Goal: Participate in discussion: Engage in conversation with other users on a specific topic

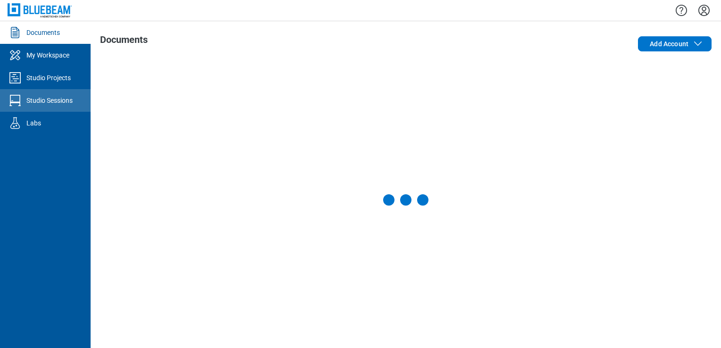
click at [60, 97] on div "Studio Sessions" at bounding box center [49, 100] width 46 height 9
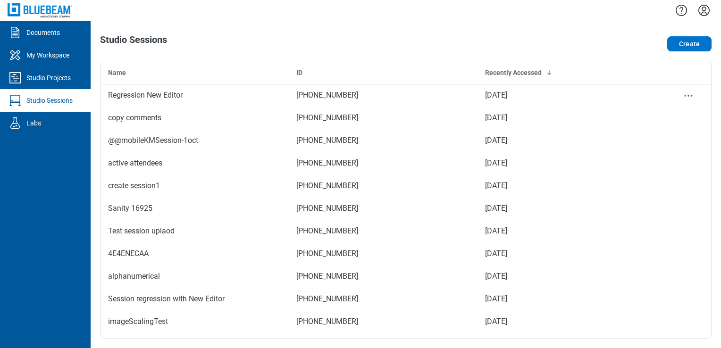
click at [115, 85] on td "Regression New Editor" at bounding box center [195, 95] width 188 height 23
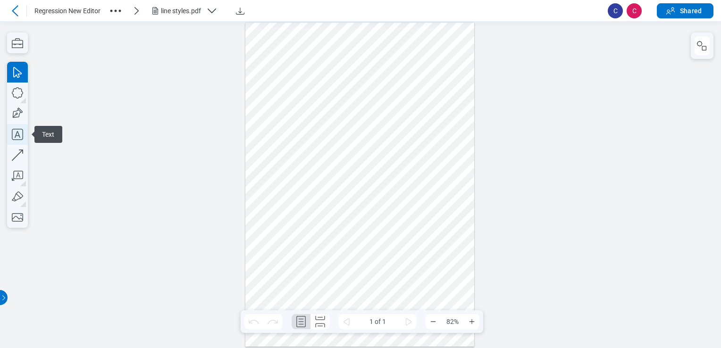
click at [15, 129] on icon "button" at bounding box center [17, 134] width 11 height 11
click at [315, 169] on div at bounding box center [359, 185] width 229 height 324
drag, startPoint x: 363, startPoint y: 224, endPoint x: 362, endPoint y: 218, distance: 6.2
click at [364, 222] on div at bounding box center [359, 185] width 229 height 324
click at [336, 168] on div at bounding box center [359, 185] width 229 height 324
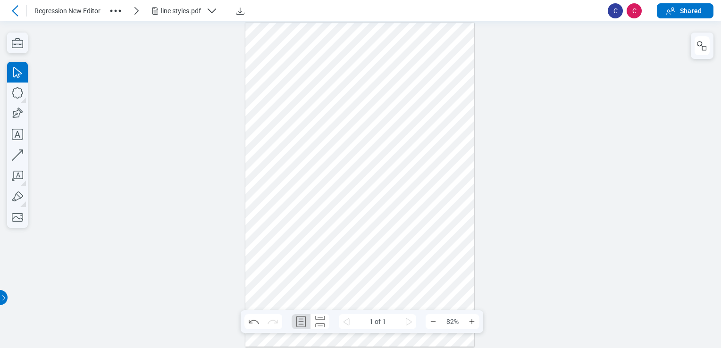
click at [342, 169] on div at bounding box center [359, 185] width 229 height 324
click at [338, 169] on div at bounding box center [359, 185] width 229 height 324
drag, startPoint x: 338, startPoint y: 171, endPoint x: 365, endPoint y: 167, distance: 27.6
click at [396, 171] on div at bounding box center [359, 185] width 229 height 324
click at [364, 167] on div at bounding box center [359, 185] width 229 height 324
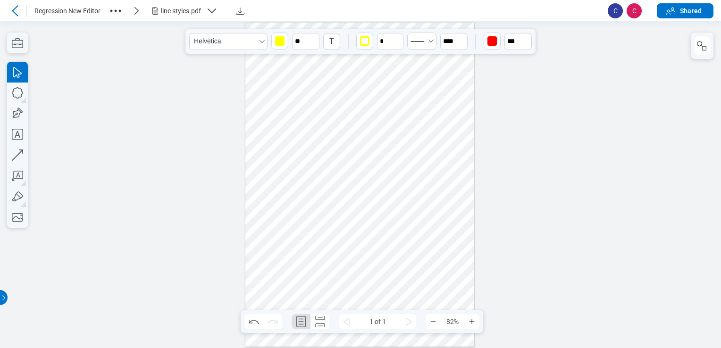
drag, startPoint x: 357, startPoint y: 173, endPoint x: 355, endPoint y: 232, distance: 59.0
click at [356, 235] on div at bounding box center [359, 185] width 229 height 324
click at [356, 189] on div at bounding box center [359, 185] width 229 height 324
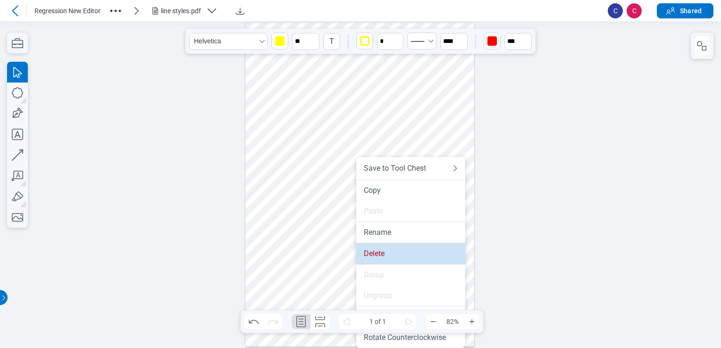
click at [383, 246] on li "Delete" at bounding box center [410, 254] width 109 height 21
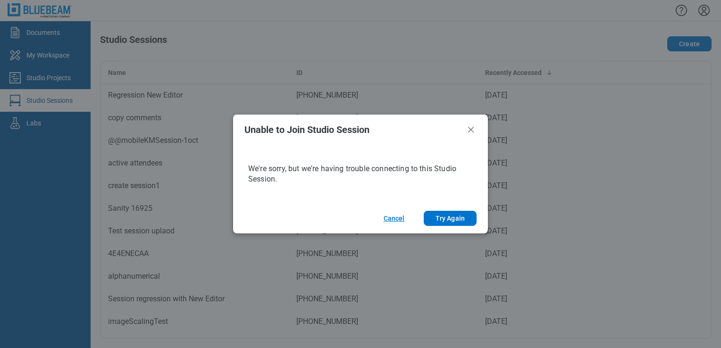
click at [404, 224] on button "Cancel" at bounding box center [394, 218] width 44 height 15
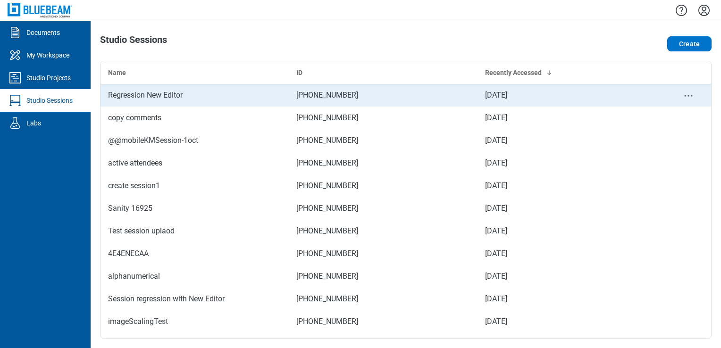
click at [225, 103] on td "Regression New Editor" at bounding box center [195, 95] width 188 height 23
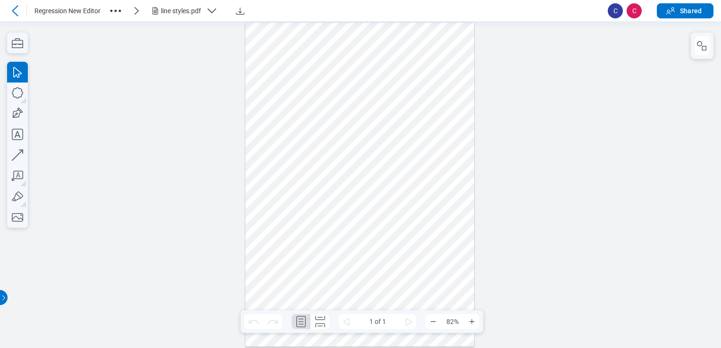
click at [389, 159] on div at bounding box center [359, 185] width 229 height 324
drag, startPoint x: 321, startPoint y: 131, endPoint x: 351, endPoint y: 100, distance: 42.7
click at [351, 100] on div at bounding box center [359, 185] width 229 height 324
click at [342, 135] on div at bounding box center [359, 185] width 229 height 324
click at [330, 184] on div at bounding box center [359, 185] width 229 height 324
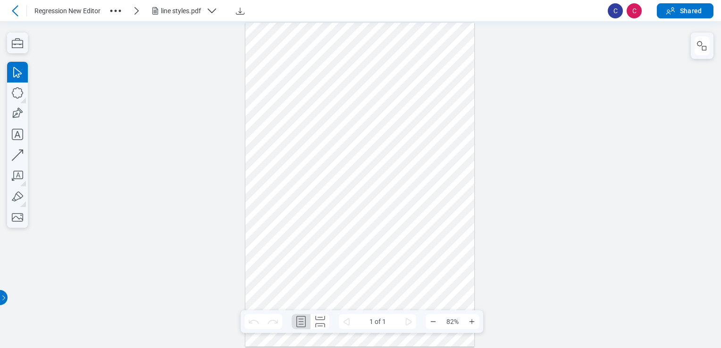
click at [312, 225] on div at bounding box center [359, 185] width 229 height 324
drag, startPoint x: 312, startPoint y: 226, endPoint x: 313, endPoint y: 177, distance: 49.1
click at [313, 177] on div at bounding box center [359, 185] width 229 height 324
drag, startPoint x: 316, startPoint y: 176, endPoint x: 316, endPoint y: 252, distance: 76.0
click at [322, 251] on div at bounding box center [359, 185] width 229 height 324
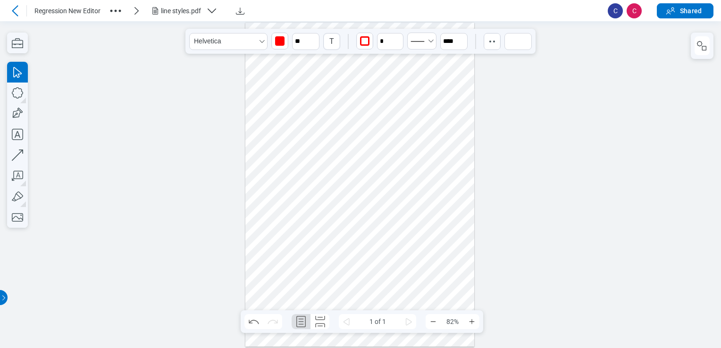
click at [314, 283] on div at bounding box center [359, 185] width 229 height 324
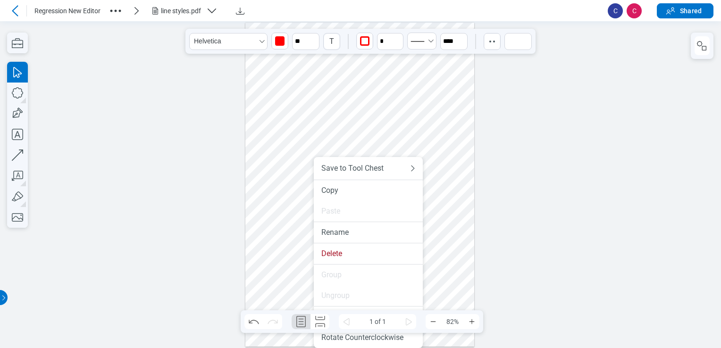
click at [296, 210] on div at bounding box center [359, 185] width 229 height 324
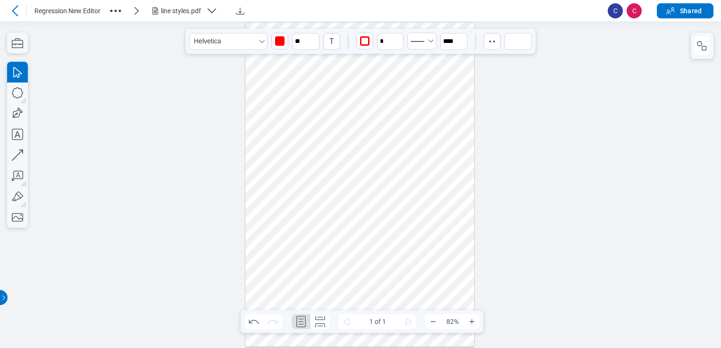
click at [248, 189] on div at bounding box center [359, 185] width 229 height 324
